Goal: Task Accomplishment & Management: Use online tool/utility

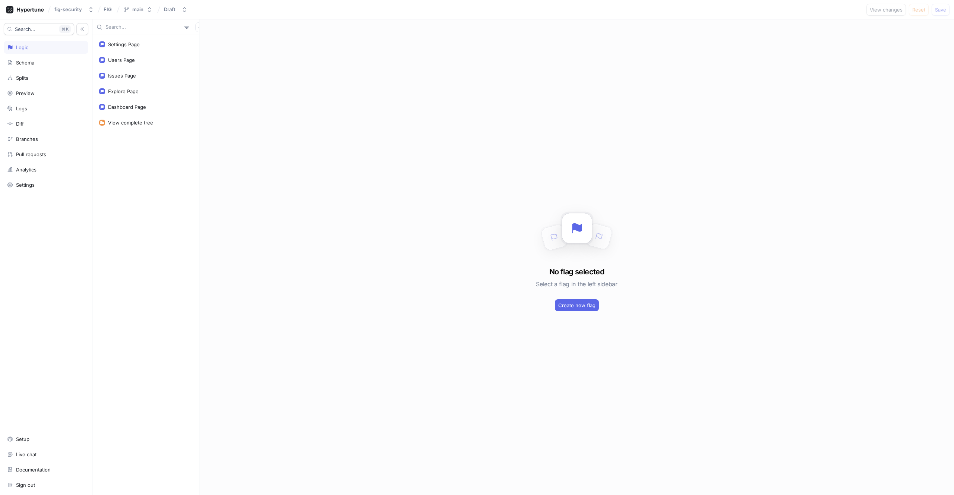
click at [126, 155] on div "Settings Page Users Page Issues Page Explore Page Dashboard Page View complete …" at bounding box center [145, 265] width 107 height 460
click at [139, 79] on div "Issues Page" at bounding box center [145, 75] width 103 height 15
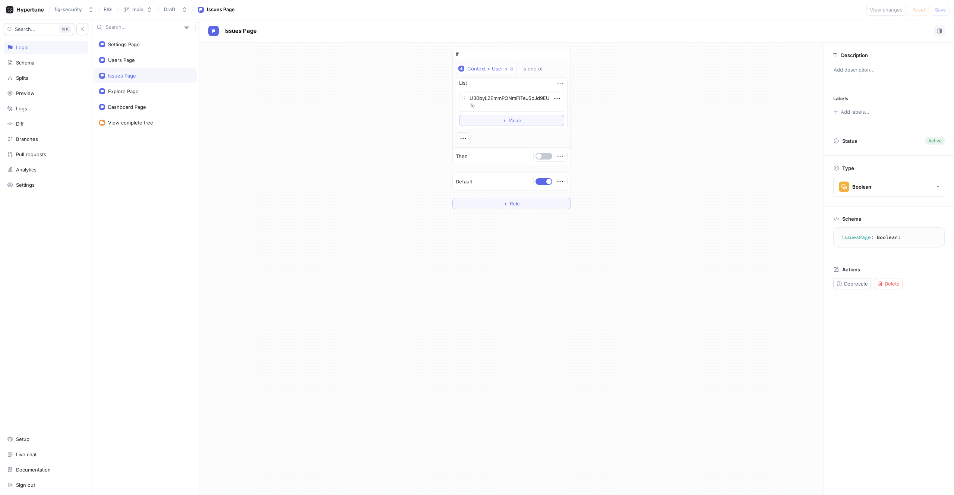
click at [246, 232] on div "If Context > User > Id is one of List U30byL2EmmPONmFlTeJ5pJd9EUTc To pick up a…" at bounding box center [511, 269] width 624 height 452
drag, startPoint x: 486, startPoint y: 105, endPoint x: 470, endPoint y: 97, distance: 18.2
click at [470, 97] on textarea "U30byL2EmmPONmFlTeJ5pJd9EUTc" at bounding box center [511, 102] width 105 height 20
type textarea "x"
type textarea "U30KRjhaqnX3yaMUatQ9G3D0WoGm"
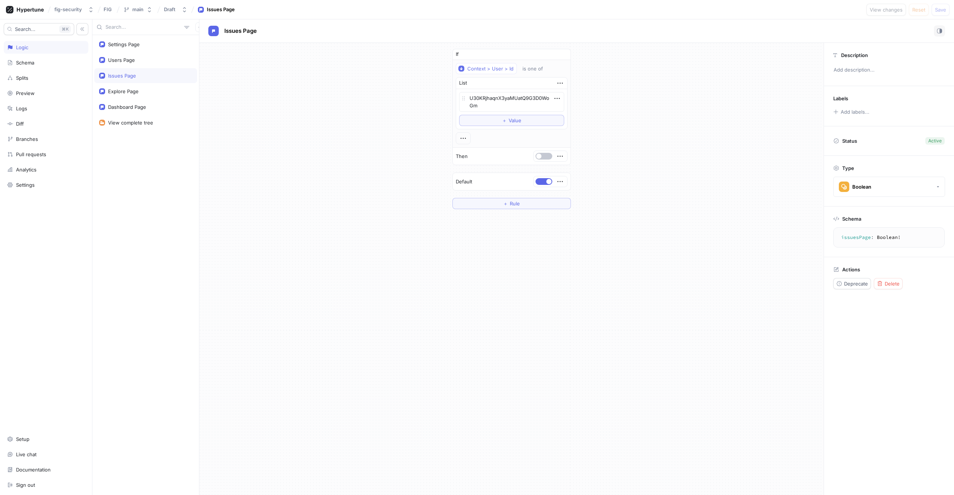
click at [730, 195] on div "If Context > User > Id is one of List U30KRjhaqnX3yaMUatQ9G3D0WoGm To pick up a…" at bounding box center [511, 129] width 624 height 172
type textarea "x"
type textarea "U30byL2EmmPONmFlTeJ5pJd9EUTc"
